Goal: Information Seeking & Learning: Understand process/instructions

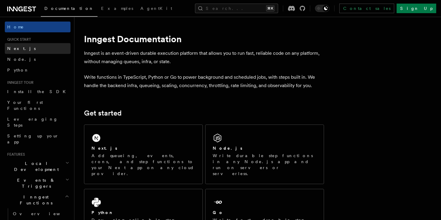
click at [31, 51] on link "Next.js" at bounding box center [38, 48] width 66 height 11
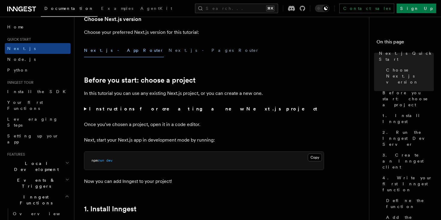
scroll to position [170, 0]
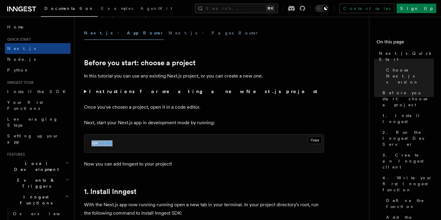
drag, startPoint x: 115, startPoint y: 142, endPoint x: 82, endPoint y: 142, distance: 33.0
click at [123, 144] on pre "npm run dev" at bounding box center [203, 144] width 239 height 18
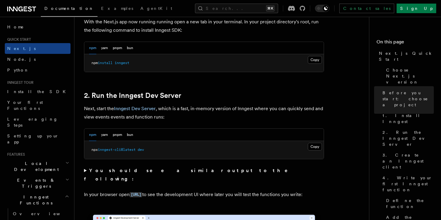
scroll to position [348, 0]
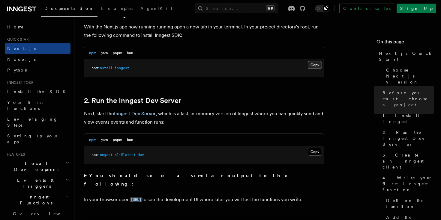
click at [314, 65] on button "Copy Copied" at bounding box center [314, 65] width 14 height 8
click at [313, 151] on button "Copy Copied" at bounding box center [314, 152] width 14 height 8
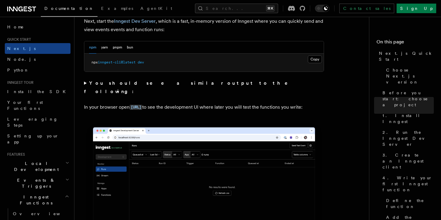
scroll to position [441, 0]
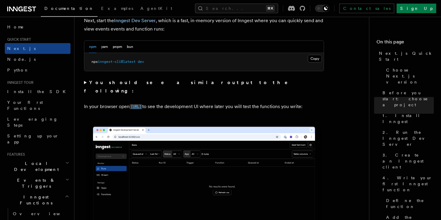
click at [142, 104] on code "[URL]" at bounding box center [135, 106] width 13 height 5
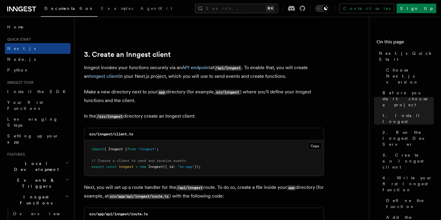
scroll to position [682, 0]
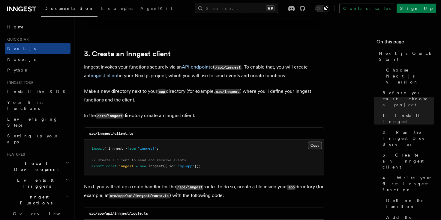
click at [313, 144] on button "Copy Copied" at bounding box center [314, 146] width 14 height 8
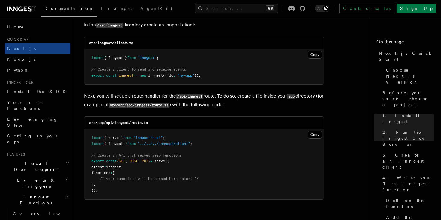
scroll to position [802, 0]
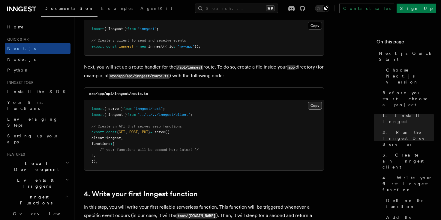
click at [318, 108] on button "Copy Copied" at bounding box center [314, 106] width 14 height 8
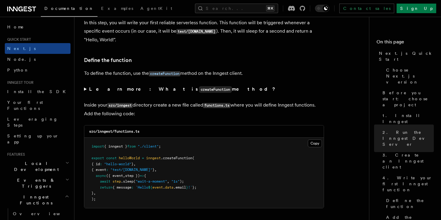
scroll to position [988, 0]
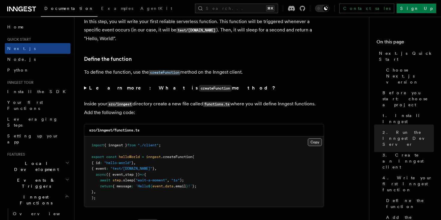
click at [315, 144] on button "Copy Copied" at bounding box center [314, 142] width 14 height 8
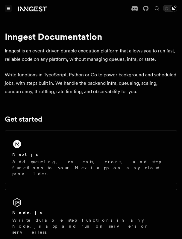
click at [10, 10] on button "Toggle navigation" at bounding box center [8, 8] width 7 height 7
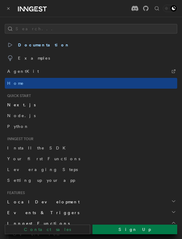
click at [21, 105] on link "Next.js" at bounding box center [91, 104] width 173 height 11
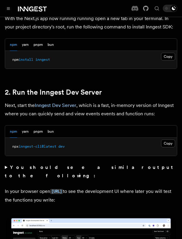
scroll to position [423, 0]
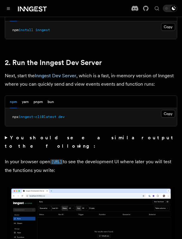
click at [63, 159] on code "[URL]" at bounding box center [56, 161] width 13 height 5
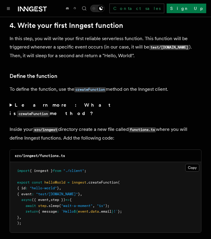
scroll to position [990, 0]
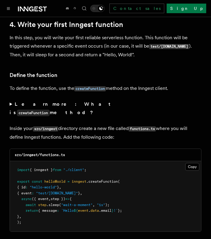
click at [23, 8] on icon at bounding box center [32, 8] width 29 height 7
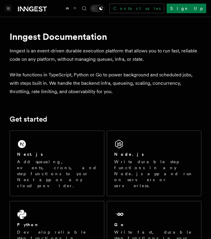
click at [9, 10] on button "Toggle navigation" at bounding box center [8, 8] width 7 height 7
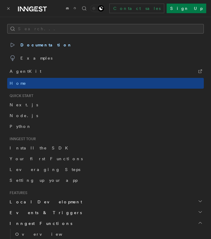
click at [47, 28] on button "Search..." at bounding box center [105, 29] width 197 height 10
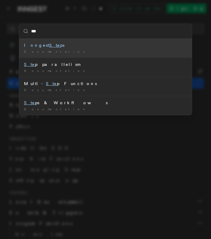
type input "****"
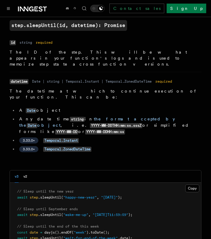
scroll to position [6, 0]
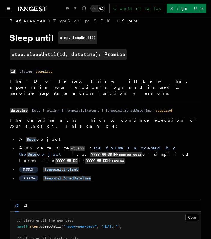
click at [122, 22] on link "Steps" at bounding box center [130, 21] width 16 height 6
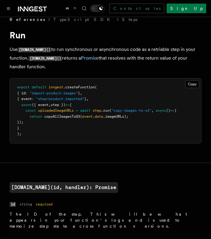
scroll to position [6, 0]
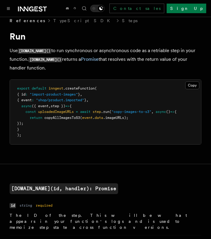
click at [61, 60] on p "Use step.run() to run synchronous or asynchronous code as a retriable step in y…" at bounding box center [106, 59] width 192 height 26
click at [70, 62] on p "Use step.run() to run synchronous or asynchronous code as a retriable step in y…" at bounding box center [106, 59] width 192 height 26
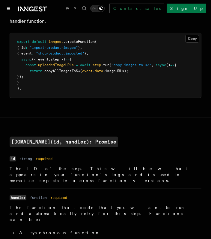
scroll to position [58, 0]
